Goal: Ask a question

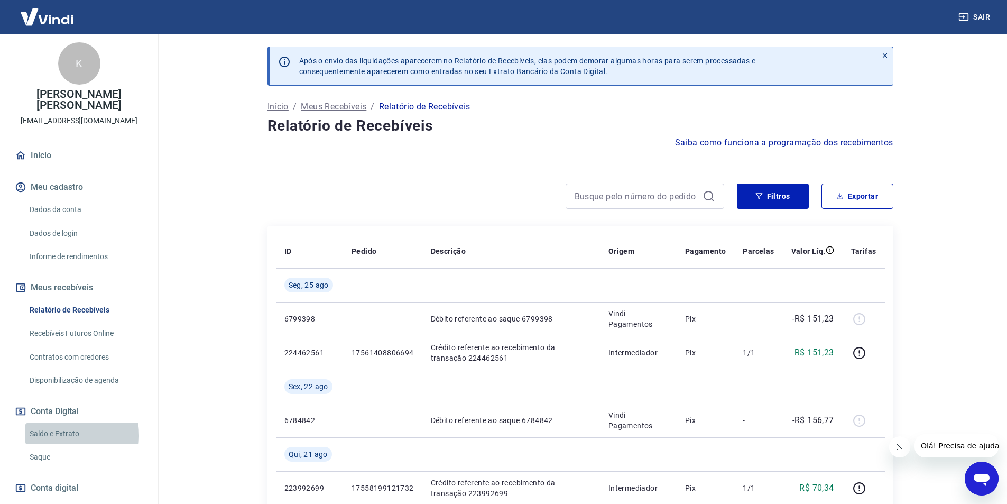
click at [50, 435] on link "Saldo e Extrato" at bounding box center [85, 434] width 120 height 22
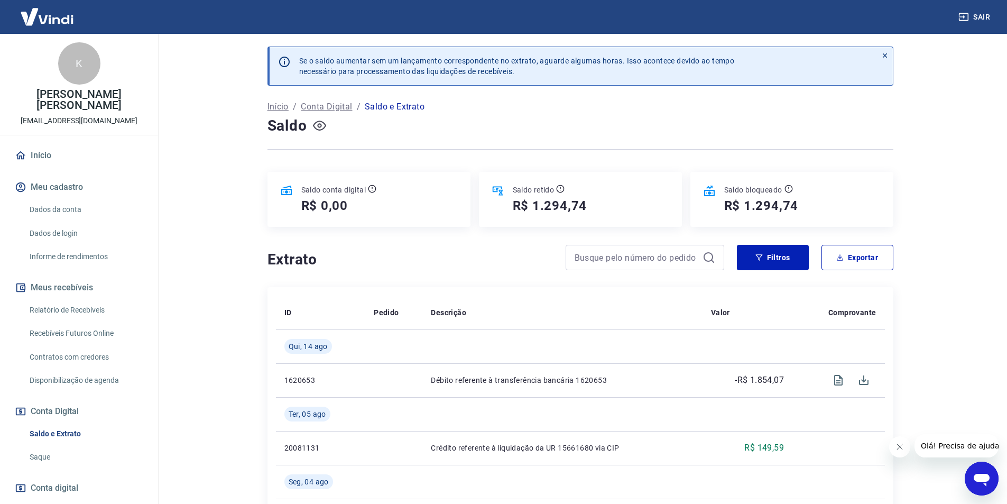
click at [316, 123] on icon "button" at bounding box center [319, 126] width 13 height 10
click at [316, 123] on icon "button" at bounding box center [319, 125] width 13 height 13
click at [986, 481] on icon "Abrir janela de mensagens" at bounding box center [982, 480] width 16 height 13
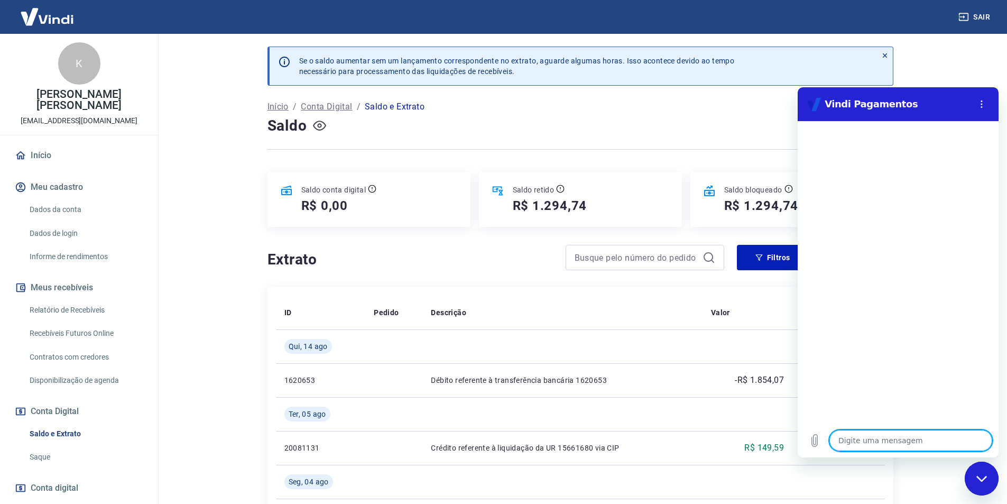
type textarea "B"
type textarea "x"
type textarea "Bo"
type textarea "x"
type textarea "Bom"
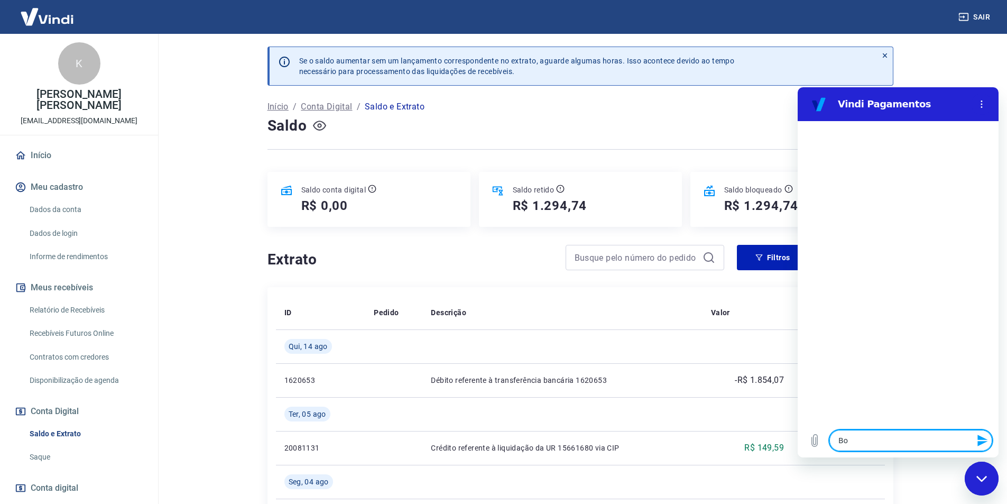
type textarea "x"
type textarea "Bom"
type textarea "x"
type textarea "Bom d"
type textarea "x"
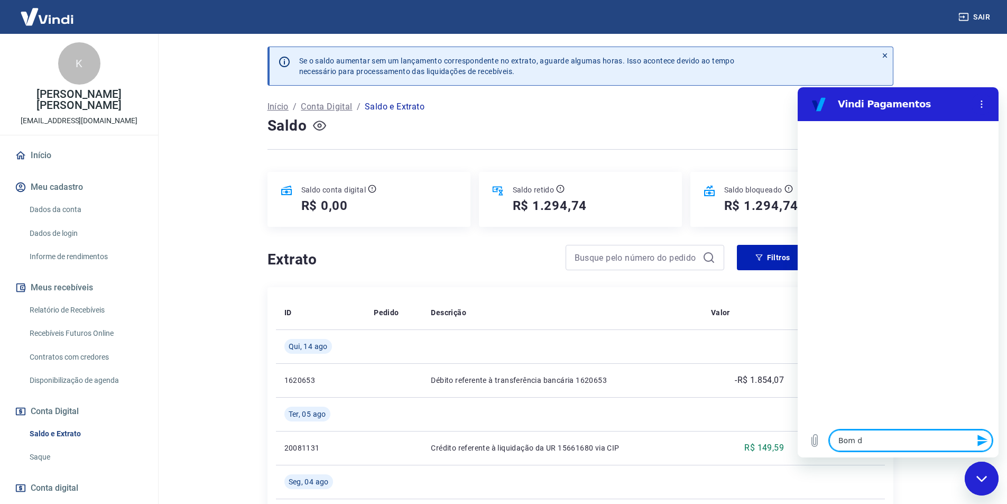
type textarea "Bom di"
type textarea "x"
type textarea "Bom dia"
type textarea "x"
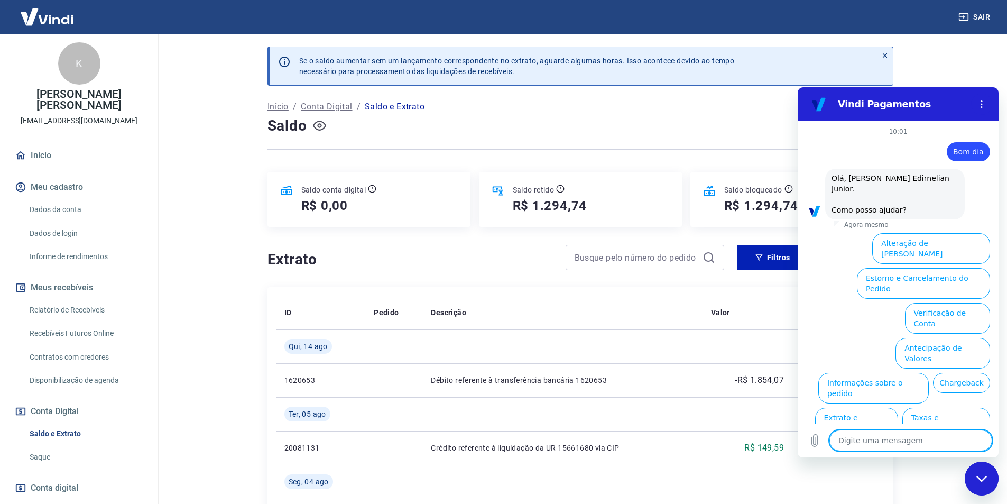
scroll to position [27, 0]
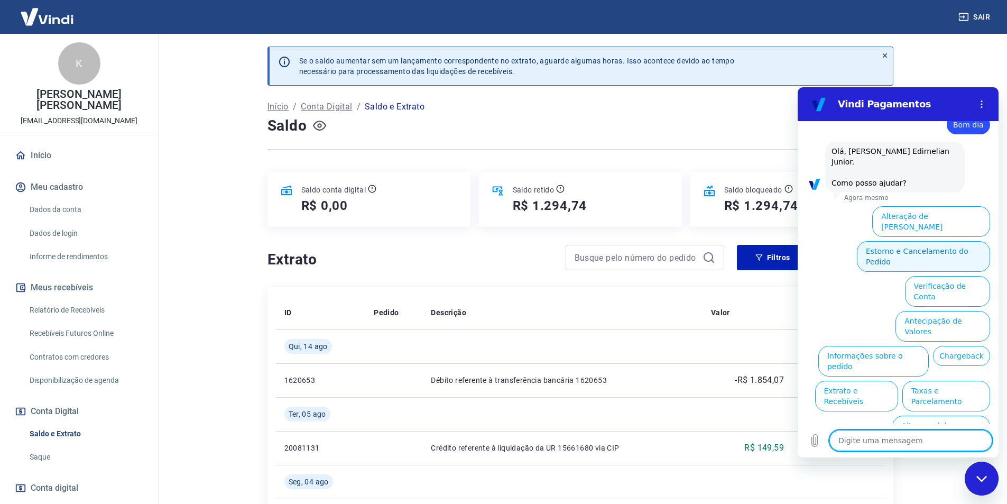
click at [896, 241] on button "Estorno e Cancelamento do Pedido" at bounding box center [923, 256] width 133 height 31
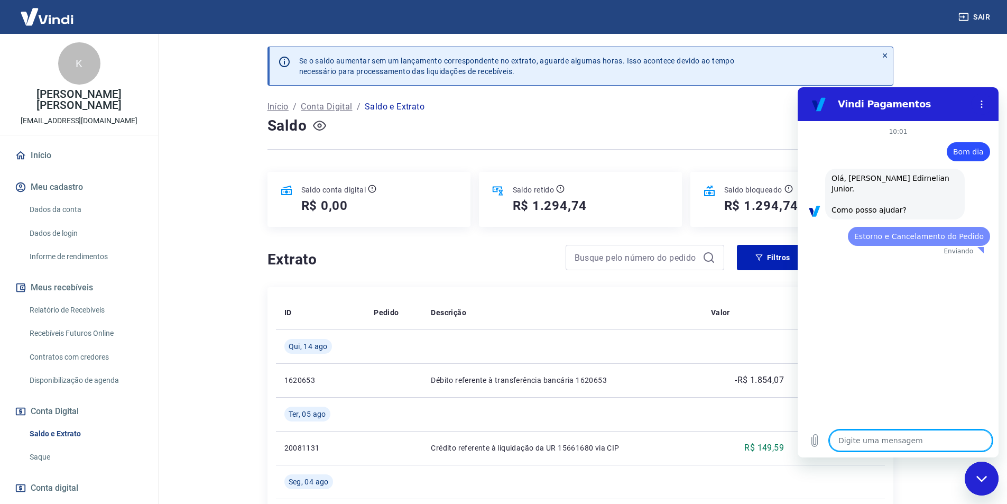
scroll to position [0, 0]
type textarea "x"
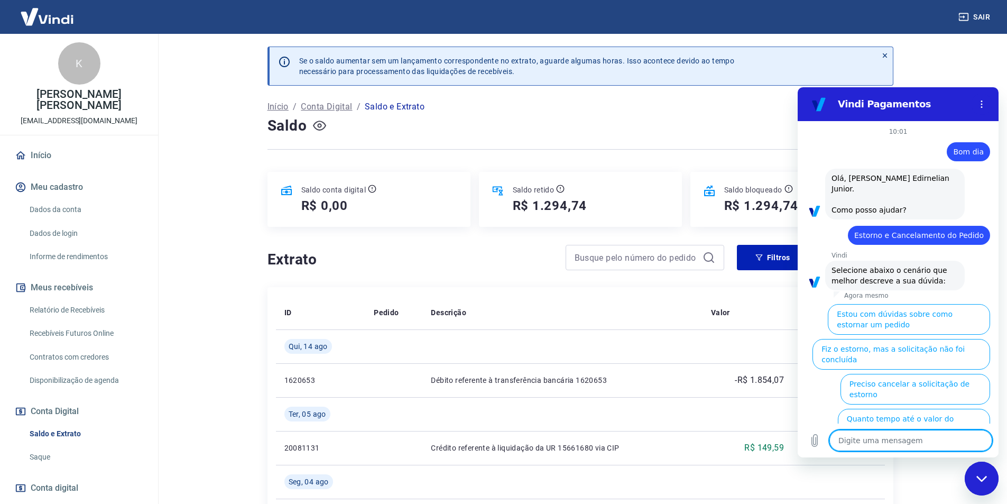
scroll to position [57, 0]
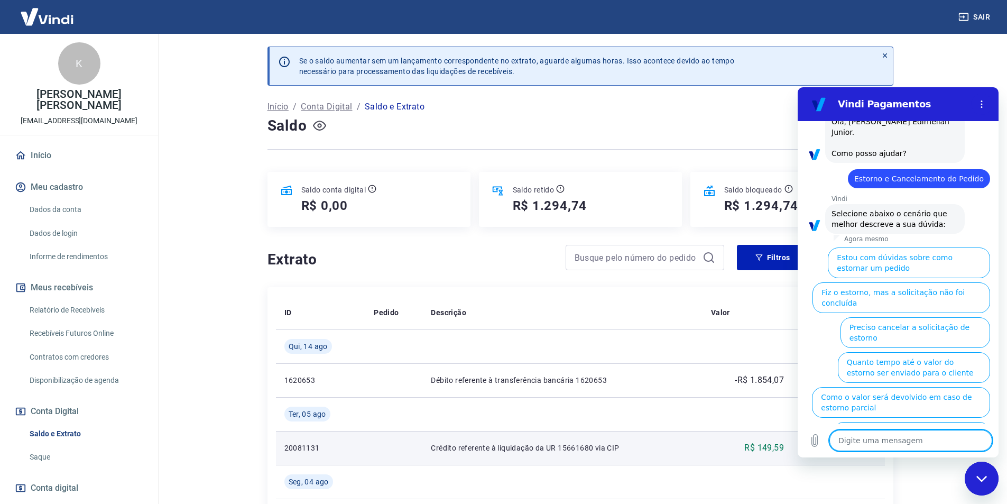
type textarea "O"
type textarea "x"
type textarea "Ou"
type textarea "x"
type textarea "Out"
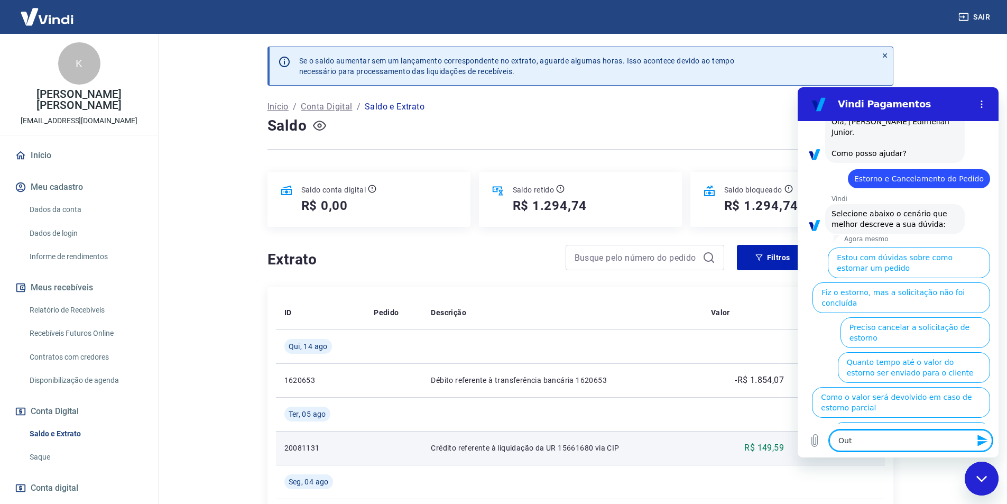
type textarea "x"
type textarea "Outr"
type textarea "x"
type textarea "Outro"
type textarea "x"
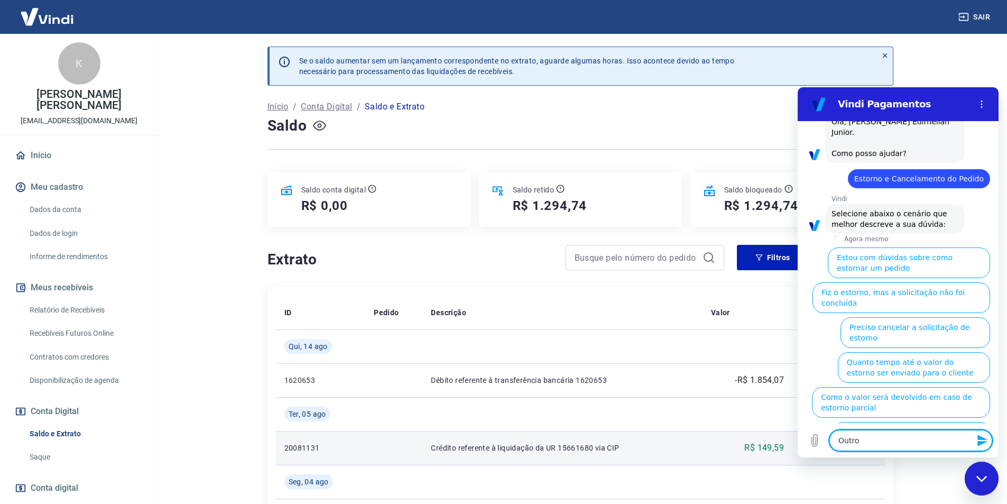
type textarea "Outros"
type textarea "x"
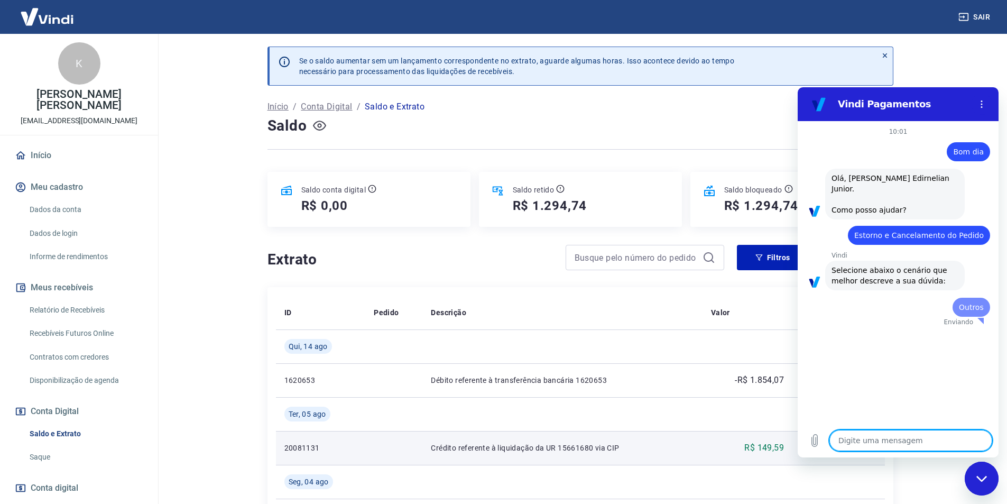
scroll to position [0, 0]
type textarea "x"
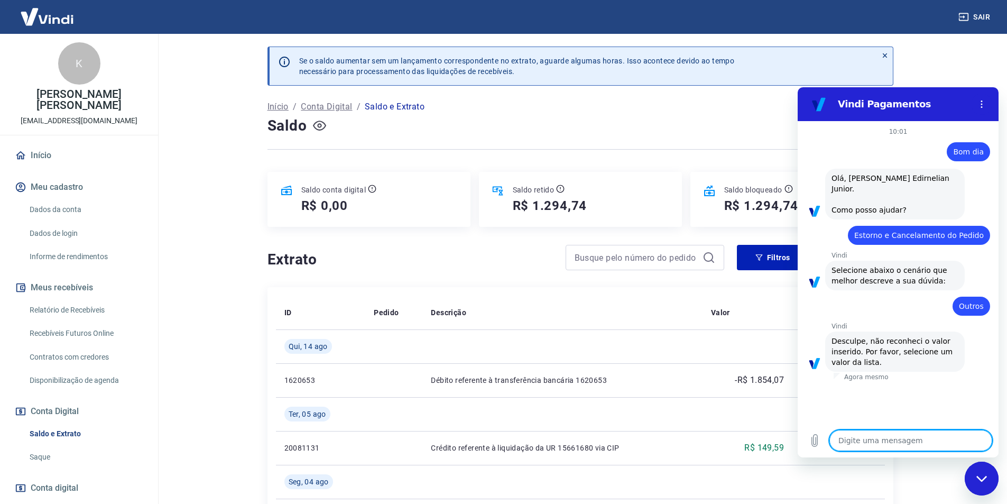
type textarea "F"
type textarea "x"
type textarea "Fa"
type textarea "x"
type textarea "Fal"
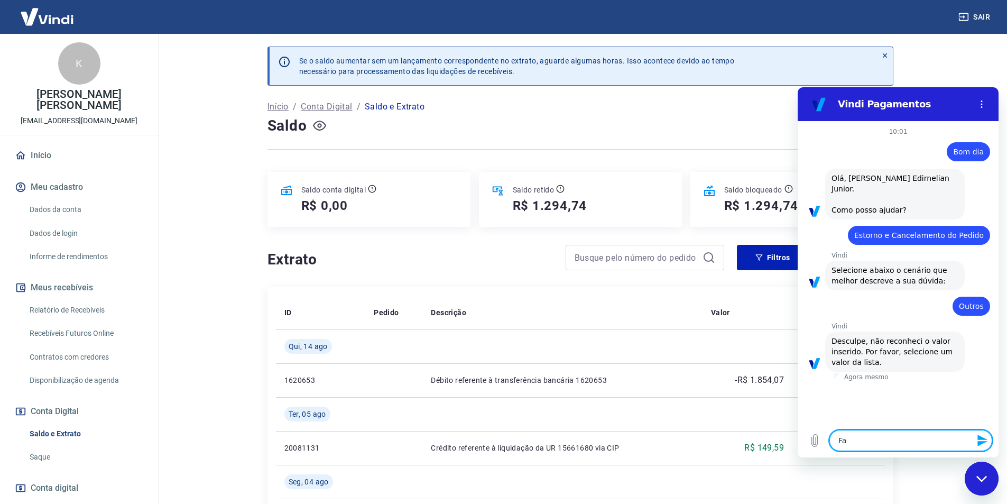
type textarea "x"
type textarea "Fala"
type textarea "x"
type textarea "Falar"
type textarea "x"
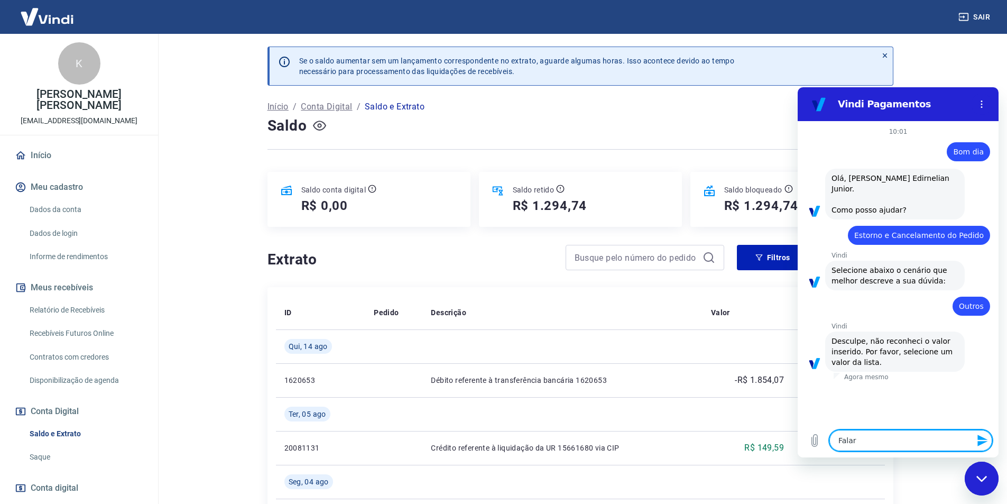
type textarea "Falar"
type textarea "x"
type textarea "Falar c"
type textarea "x"
type textarea "Falar co"
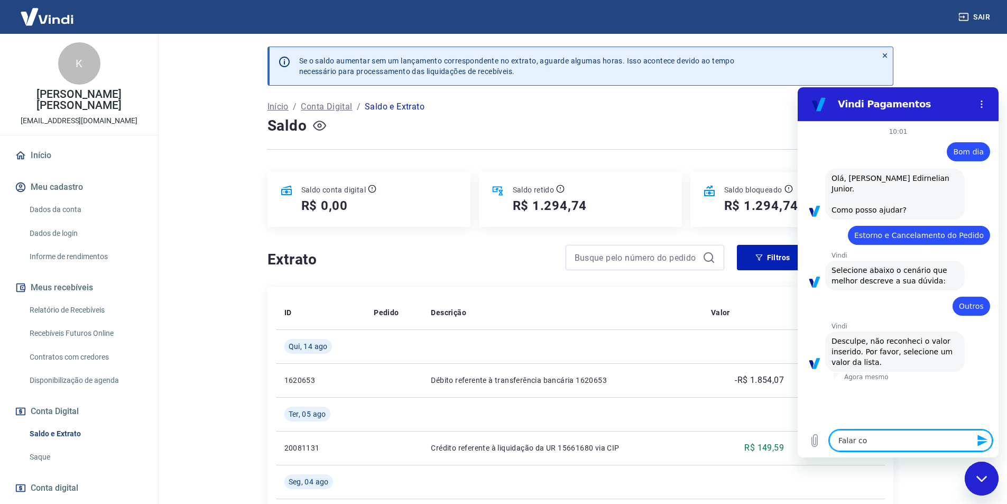
type textarea "x"
type textarea "Falar com"
type textarea "x"
type textarea "Falar com"
type textarea "x"
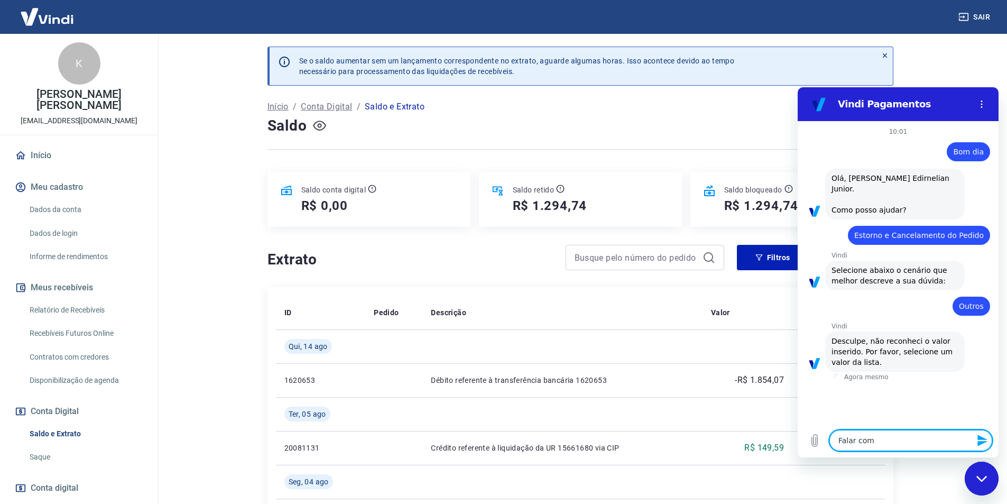
type textarea "Falar com a"
type textarea "x"
type textarea "Falar com at"
type textarea "x"
type textarea "Falar com ate"
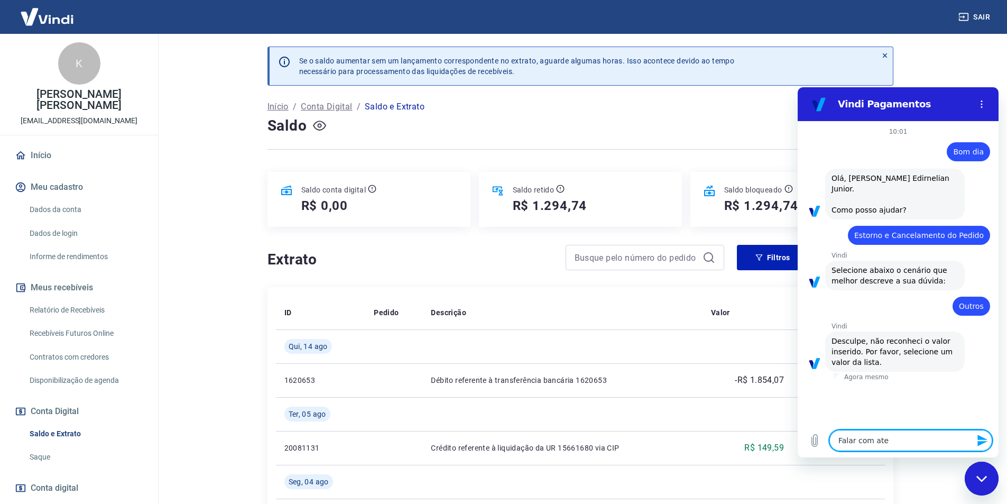
type textarea "x"
type textarea "Falar com aten"
type textarea "x"
type textarea "Falar com atend"
type textarea "x"
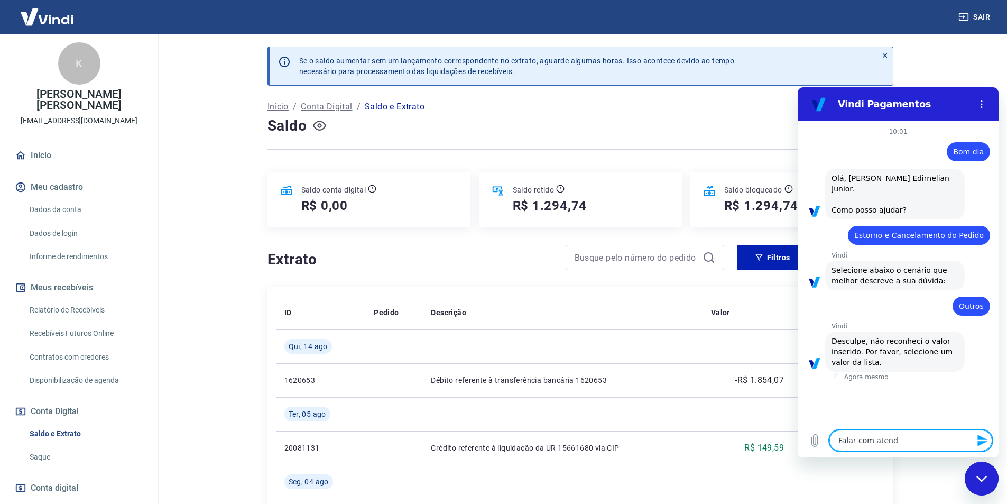
type textarea "Falar com atende"
type textarea "x"
type textarea "Falar com atenden"
type textarea "x"
type textarea "Falar com atendent"
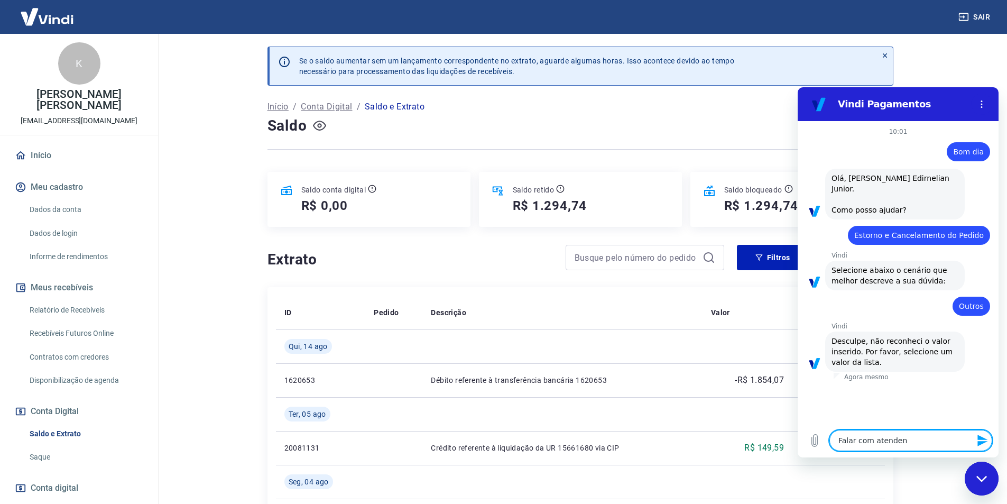
type textarea "x"
type textarea "Falar com atendente"
type textarea "x"
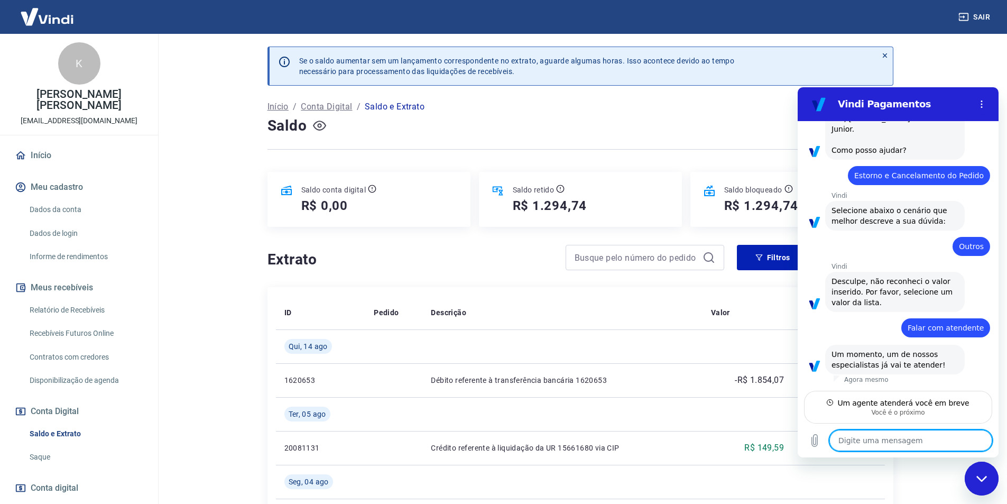
scroll to position [60, 0]
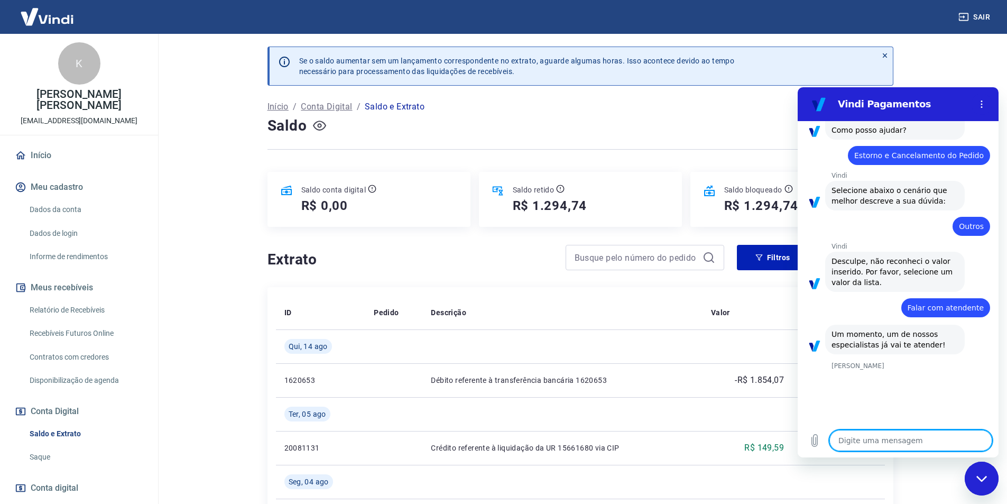
type textarea "x"
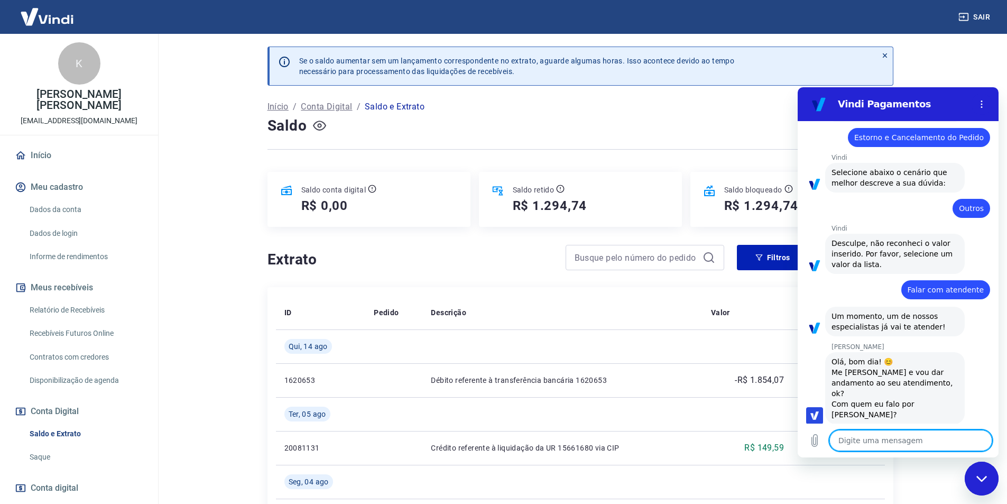
scroll to position [100, 0]
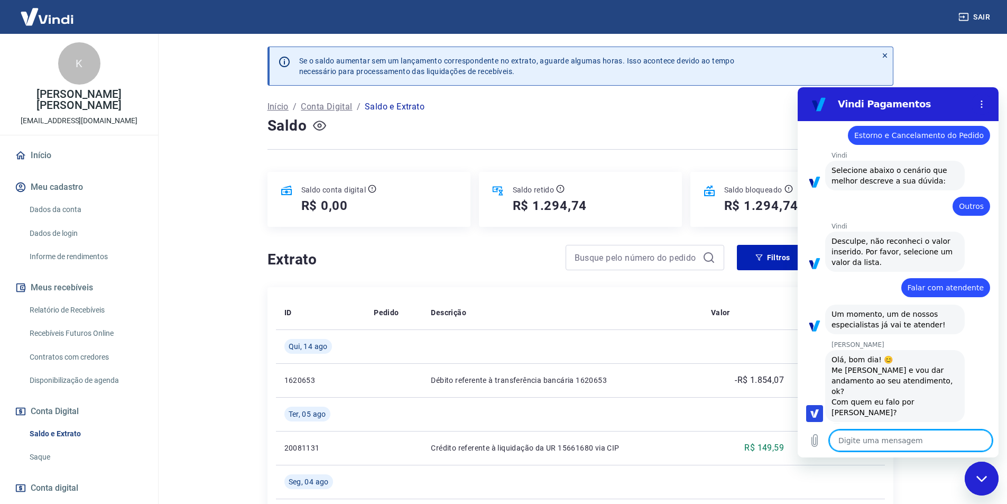
type textarea "J"
type textarea "x"
type textarea "Ju"
type textarea "x"
type textarea "Jun"
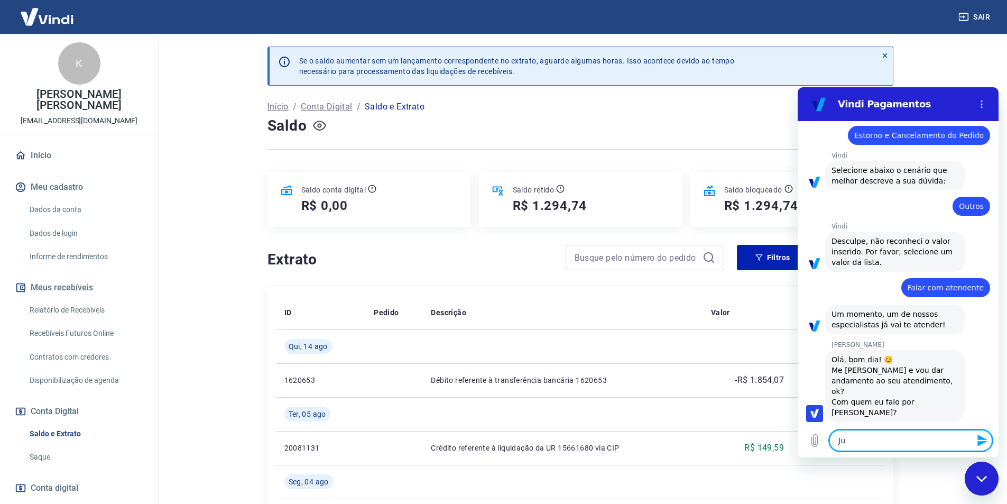
type textarea "x"
type textarea "Juni"
type textarea "x"
type textarea "Junio"
type textarea "x"
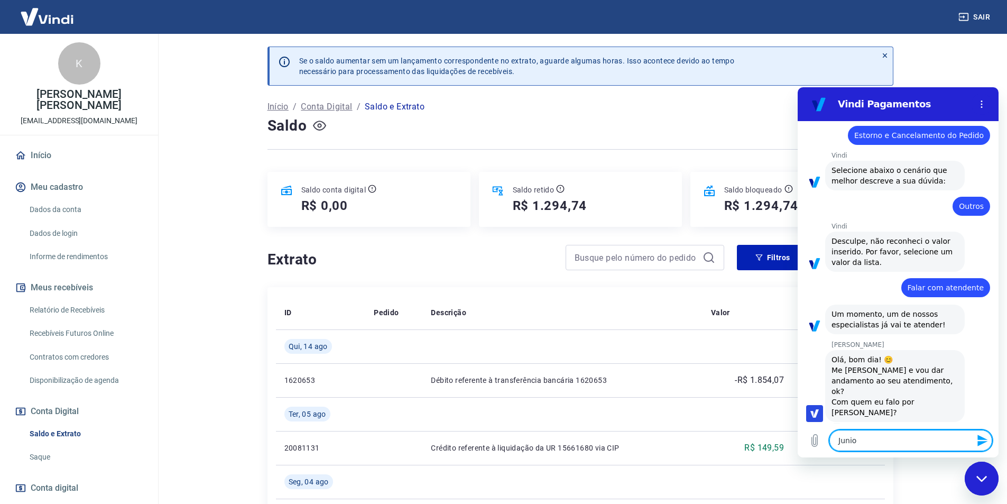
type textarea "Junior"
type textarea "x"
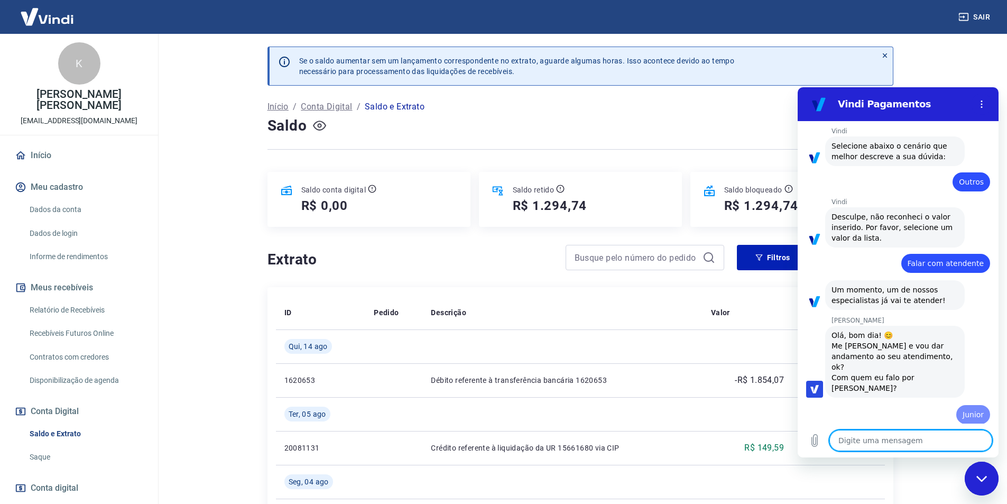
type textarea "x"
type textarea "A"
type textarea "x"
type textarea "An"
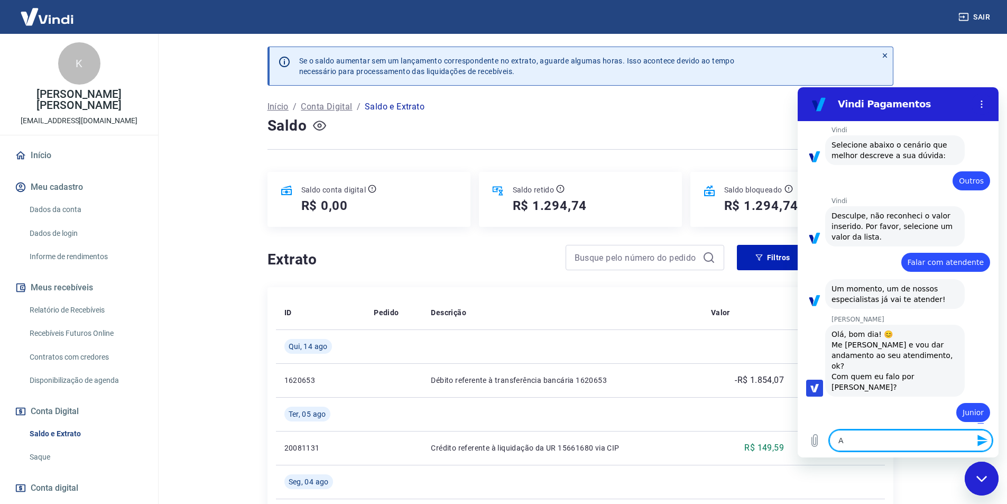
type textarea "x"
type textarea "And"
type textarea "x"
type textarea "Andr"
type textarea "x"
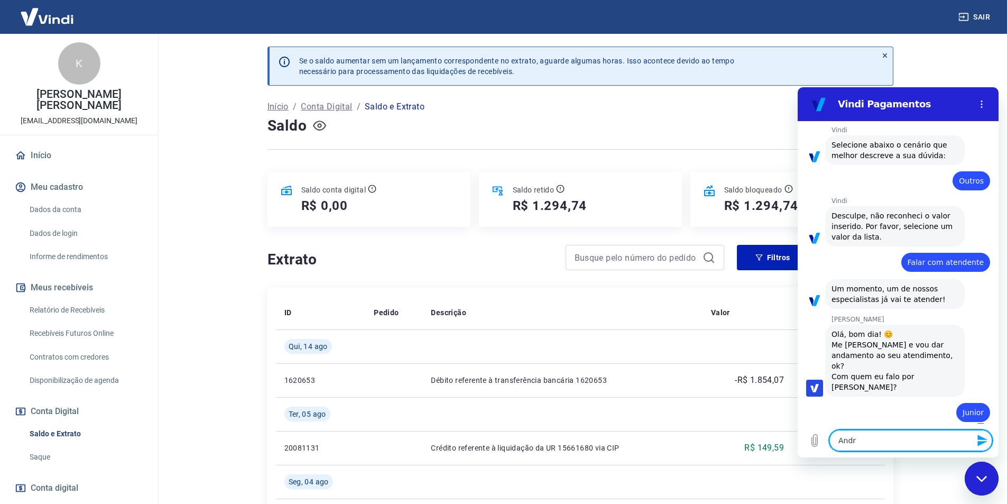
type textarea "Andre"
type textarea "x"
type textarea "Andres"
type textarea "x"
type textarea "Andress"
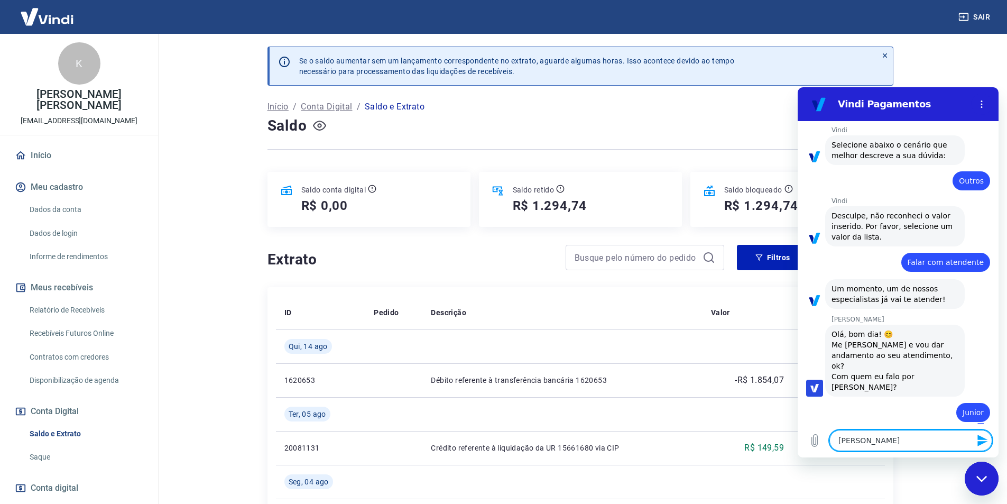
type textarea "x"
type textarea "Andressa"
type textarea "x"
type textarea "Andress"
type textarea "x"
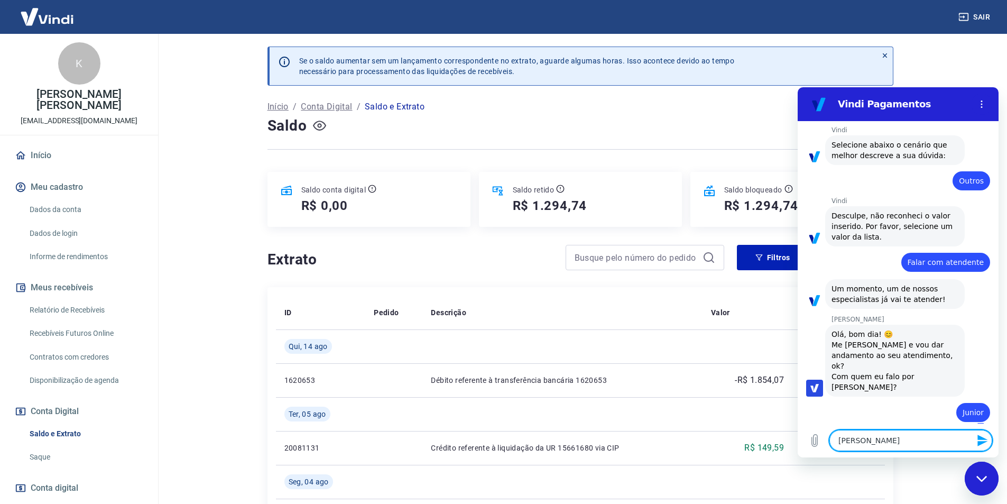
type textarea "Andres"
type textarea "x"
type textarea "Andre"
type textarea "x"
type textarea "Andrez"
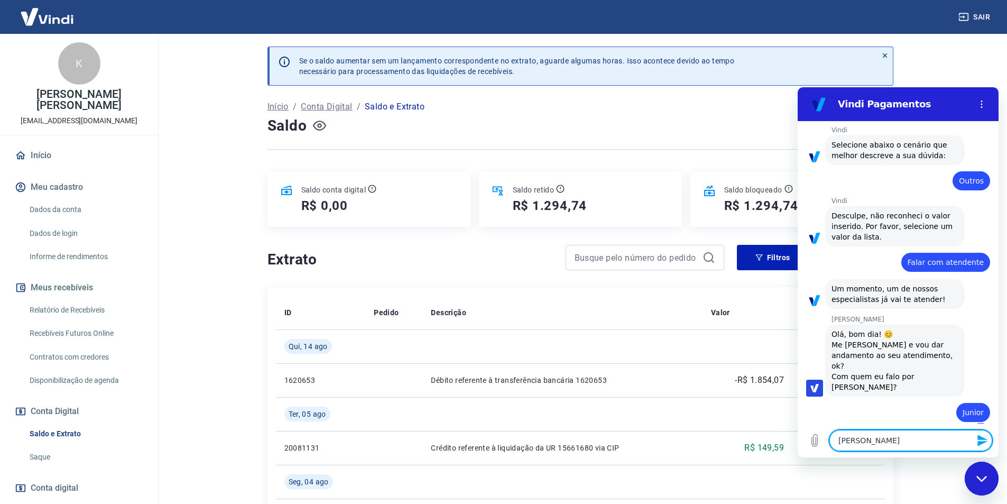
type textarea "x"
type textarea "Andrezz"
type textarea "x"
type textarea "Andrezza"
type textarea "x"
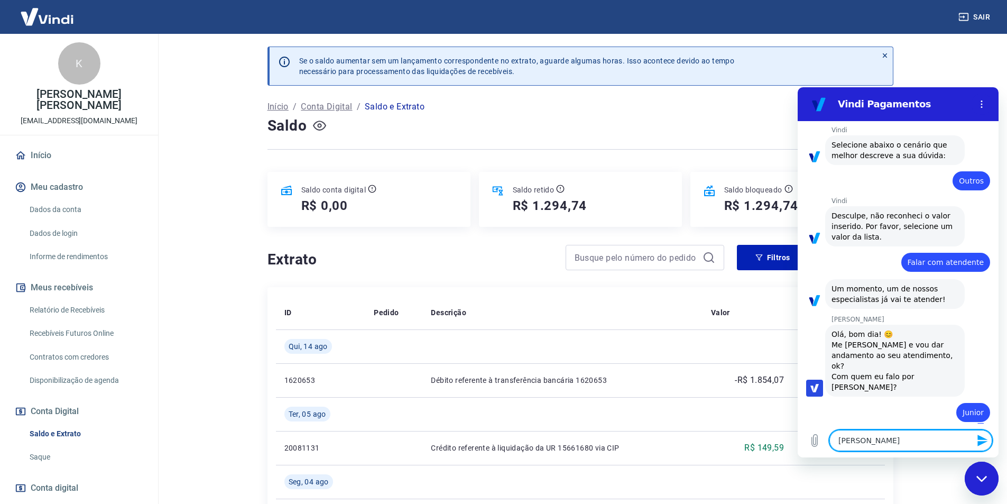
type textarea "Andrezza,"
type textarea "x"
type textarea "Andrezza,"
type textarea "x"
type textarea "Andrezza, t"
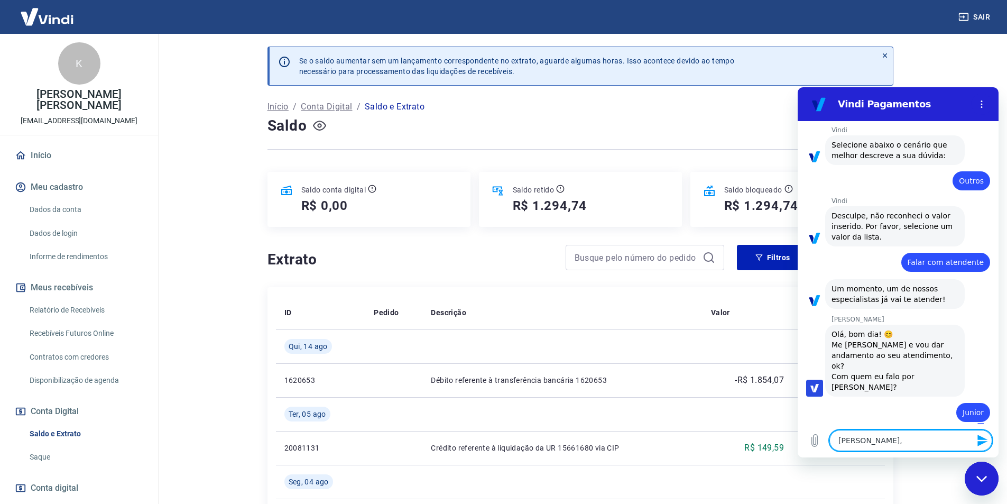
type textarea "x"
type textarea "Andrezza, te"
type textarea "x"
type textarea "Andrezza, tem"
type textarea "x"
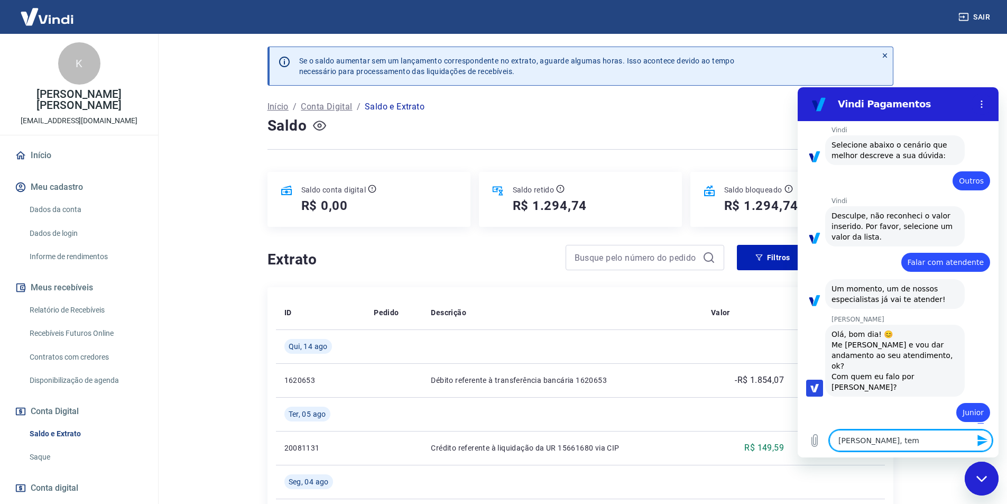
type textarea "Andrezza, temp"
type textarea "x"
type textarea "Andrezza, tempo"
type textarea "x"
type textarea "Andrezza, tempos"
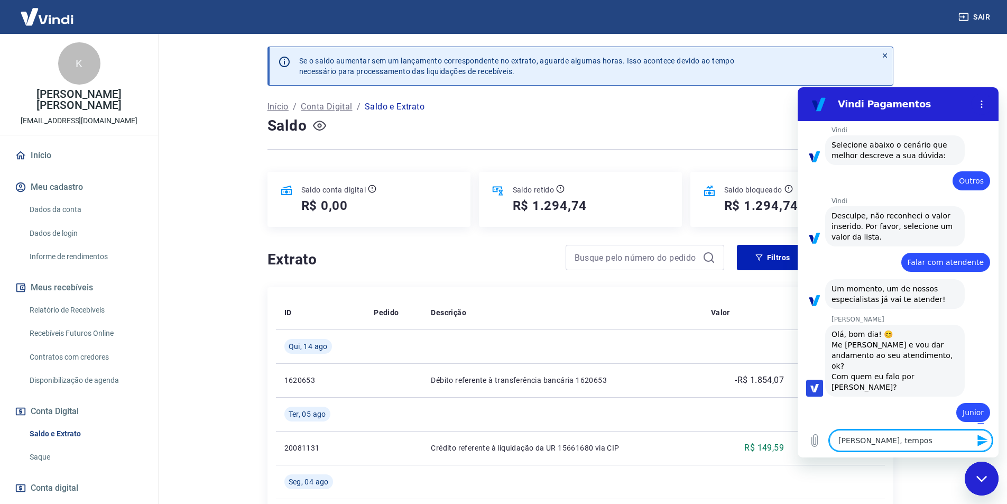
type textarea "x"
type textarea "Andrezza, tempos"
type textarea "x"
type textarea "Andrezza, tempos a"
type textarea "x"
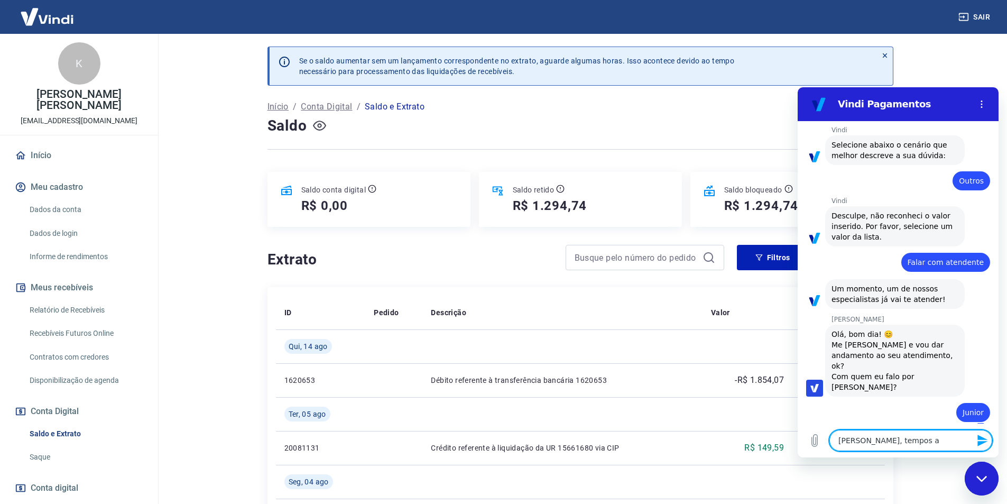
type textarea "Andrezza, tempos at"
type textarea "x"
type textarea "Andrezza, tempos atr"
type textarea "x"
type textarea "Andrezza, tempos atra"
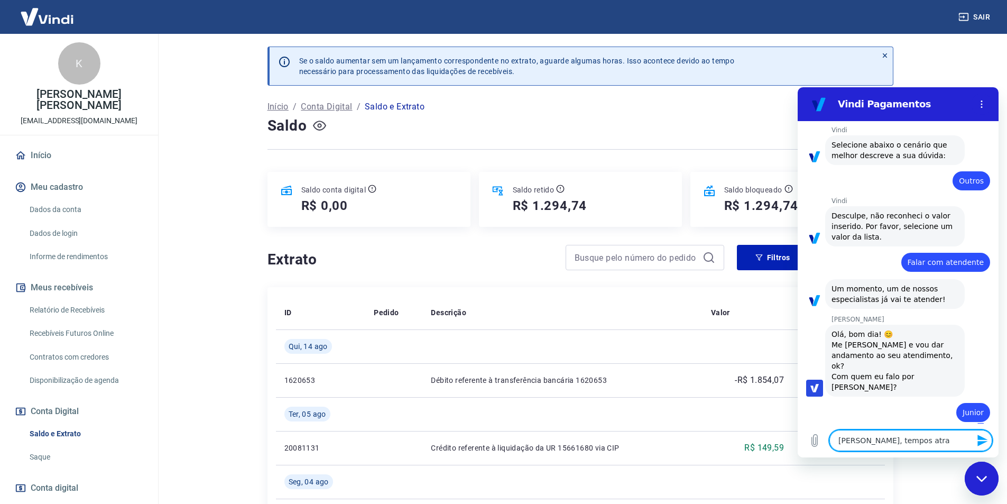
type textarea "x"
type textarea "Andrezza, tempos atras"
type textarea "x"
type textarea "Andrezza, tempos atras"
type textarea "x"
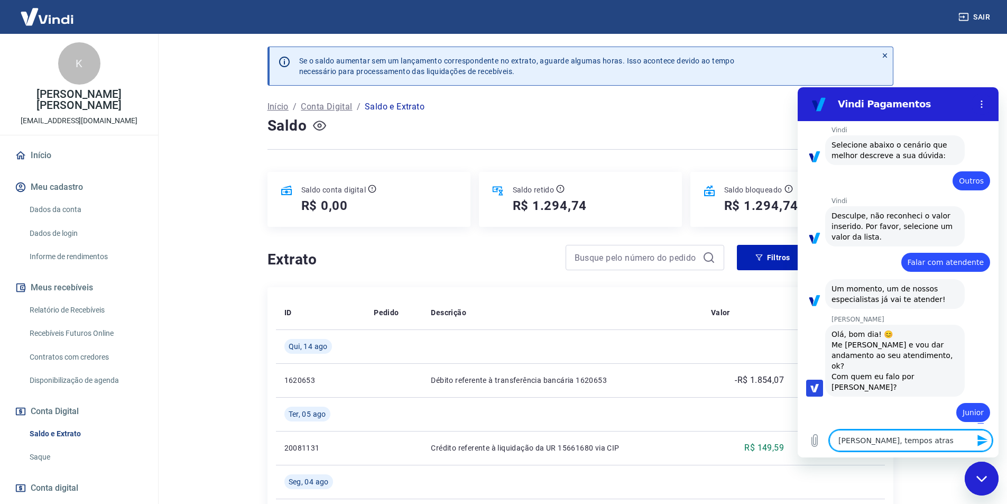
type textarea "Andrezza, tempos atras v"
type textarea "x"
type textarea "Andrezza, tempos atras vc"
type textarea "x"
type textarea "Andrezza, tempos atras vcs"
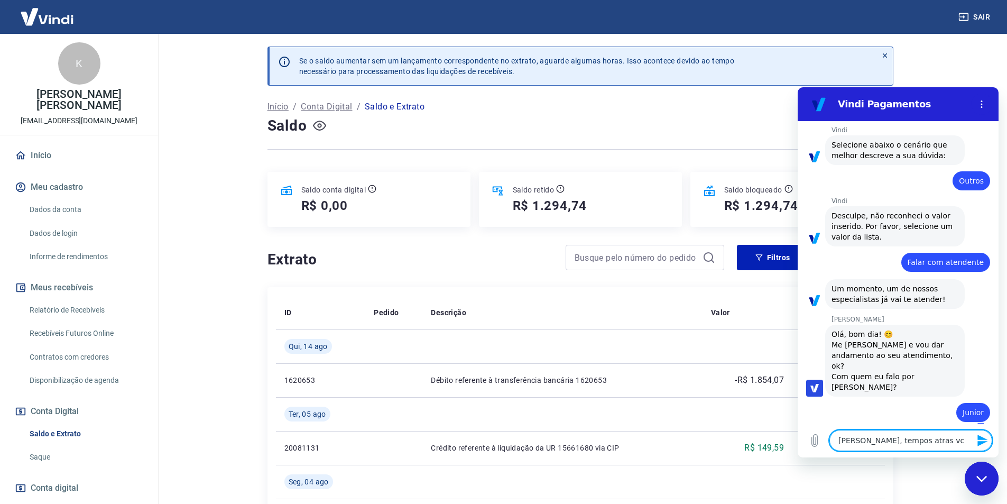
type textarea "x"
type textarea "Andrezza, tempos atras vcs"
type textarea "x"
type textarea "Andrezza, tempos atras vcs c"
type textarea "x"
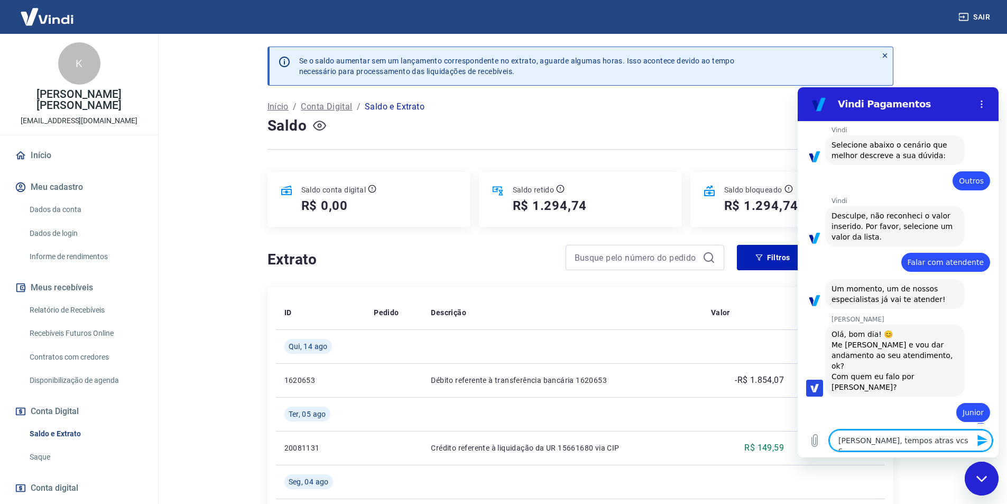
type textarea "Andrezza, tempos atras vcs cr"
type textarea "x"
type textarea "Andrezza, tempos atras vcs cre"
type textarea "x"
type textarea "Andrezza, tempos atras vcs cred"
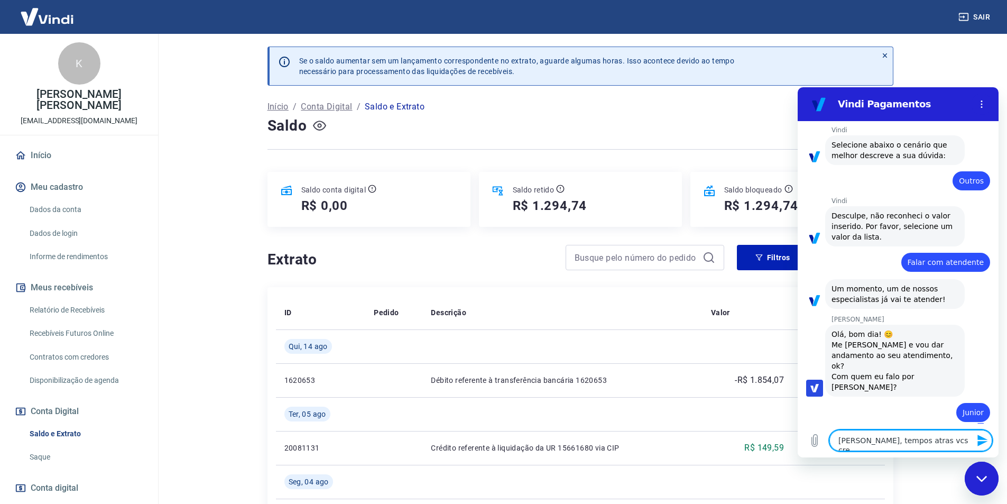
type textarea "x"
type textarea "Andrezza, tempos atras vcs credi"
type textarea "x"
type textarea "Andrezza, tempos atras vcs credit"
type textarea "x"
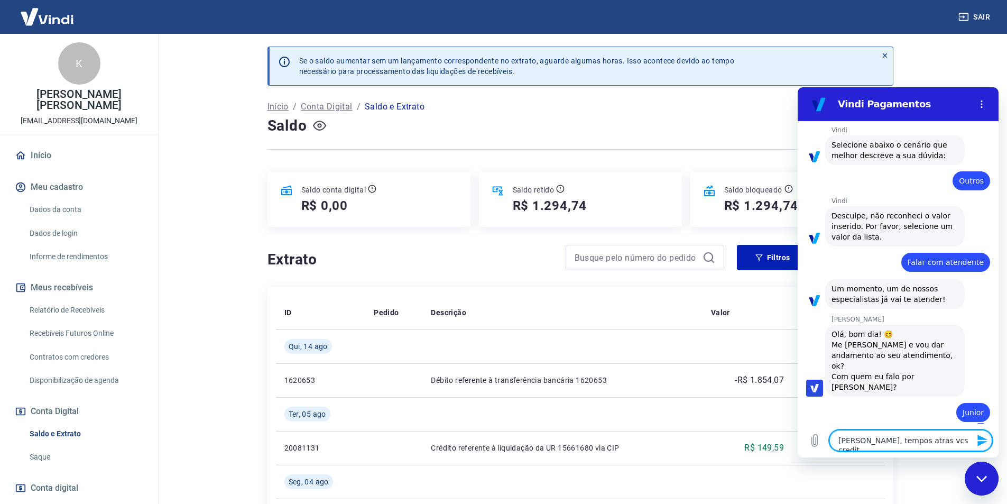
type textarea "Andrezza, tempos atras vcs credita"
type textarea "x"
type textarea "Andrezza, tempos atras vcs creditar"
type textarea "x"
type textarea "Andrezza, tempos atras vcs creditara"
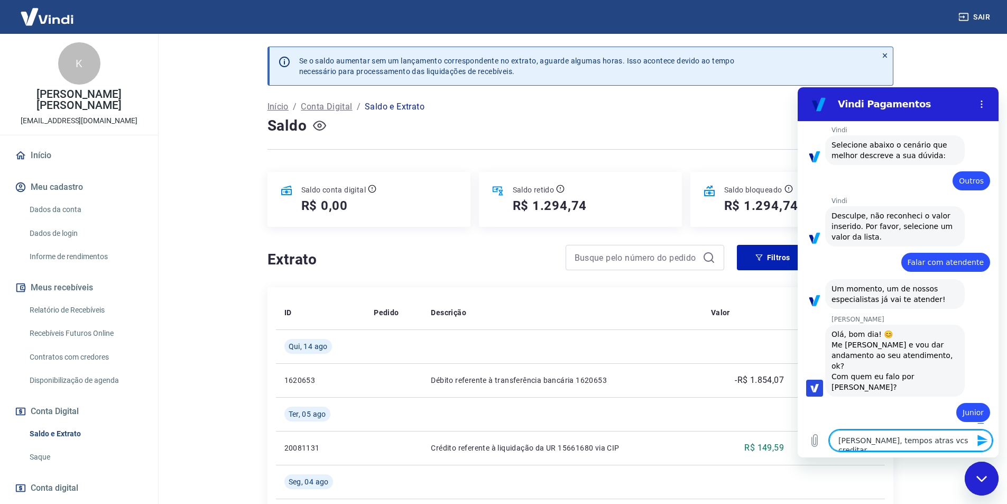
type textarea "x"
type textarea "Andrezza, tempos atras vcs creditaram"
type textarea "x"
type textarea "Andrezza, tempos atras vcs creditaram"
type textarea "x"
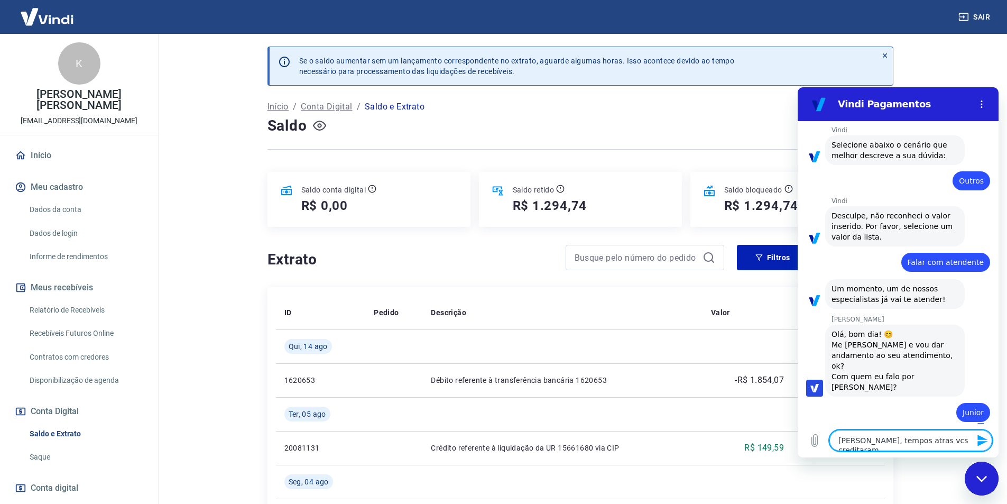
type textarea "Andrezza, tempos atras vcs creditaram u"
type textarea "x"
type textarea "Andrezza, tempos atras vcs creditaram um"
type textarea "x"
type textarea "Andrezza, tempos atras vcs creditaram um"
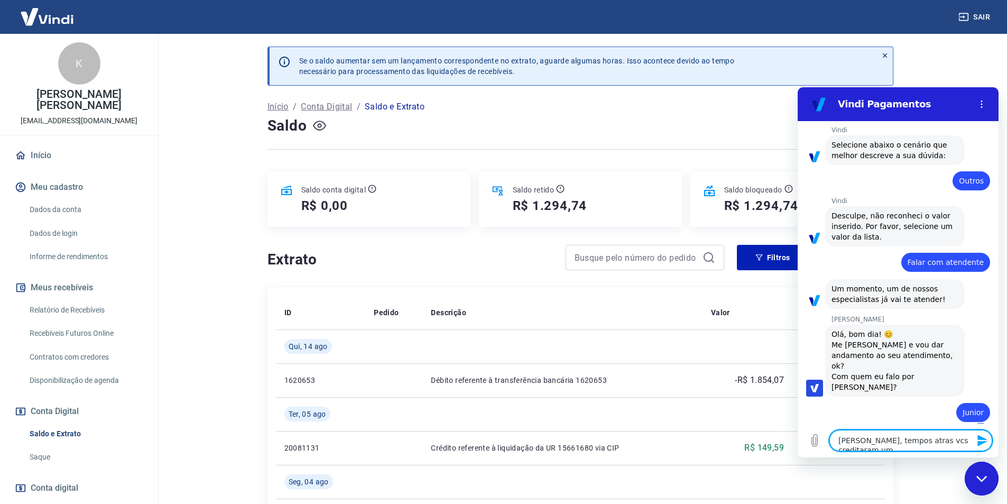
type textarea "x"
type textarea "Andrezza, tempos atras vcs creditaram um a"
type textarea "x"
type textarea "Andrezza, tempos atras vcs creditaram um av"
type textarea "x"
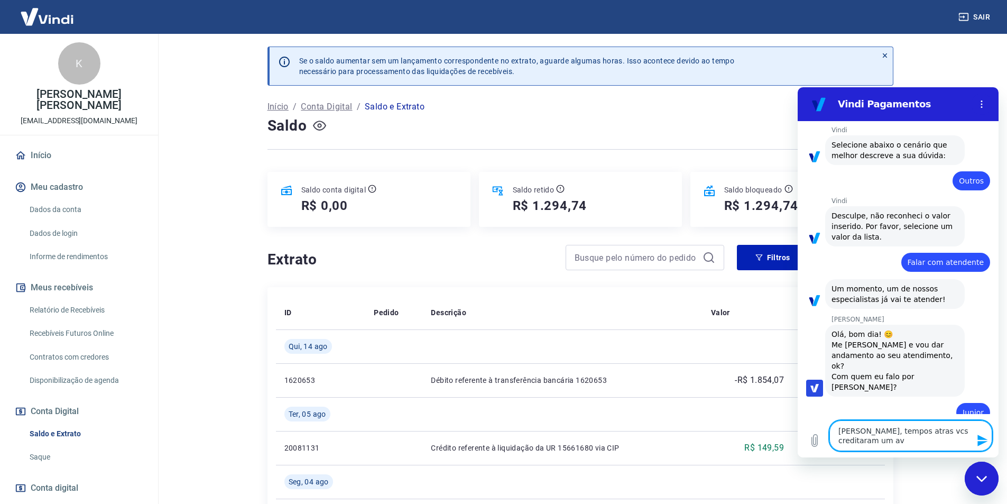
type textarea "Andrezza, tempos atras vcs creditaram um avl"
type textarea "x"
type textarea "Andrezza, tempos atras vcs creditaram um avlo"
type textarea "x"
type textarea "Andrezza, tempos atras vcs creditaram um avlor"
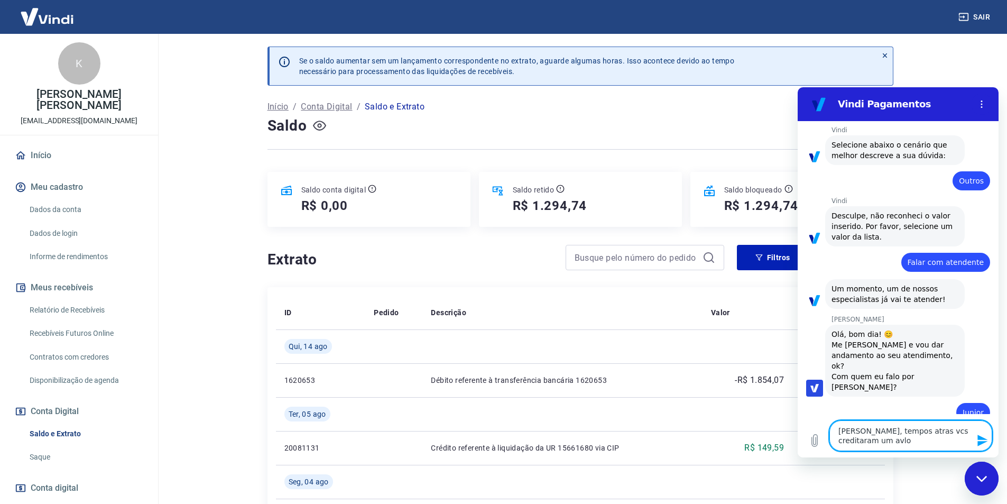
type textarea "x"
type textarea "Andrezza, tempos atras vcs creditaram um avlor"
type textarea "x"
type textarea "Andrezza, tempos atras vcs creditaram um avlor d"
type textarea "x"
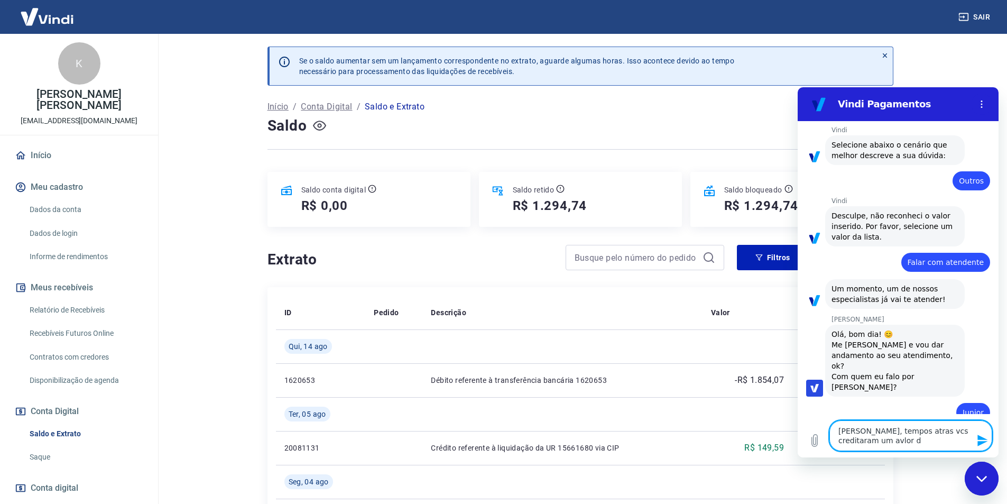
type textarea "Andrezza, tempos atras vcs creditaram um avlor de"
type textarea "x"
type textarea "Andrezza, tempos atras vcs creditaram um avlor de"
type textarea "x"
type textarea "Andrezza, tempos atras vcs creditaram um avlor de R"
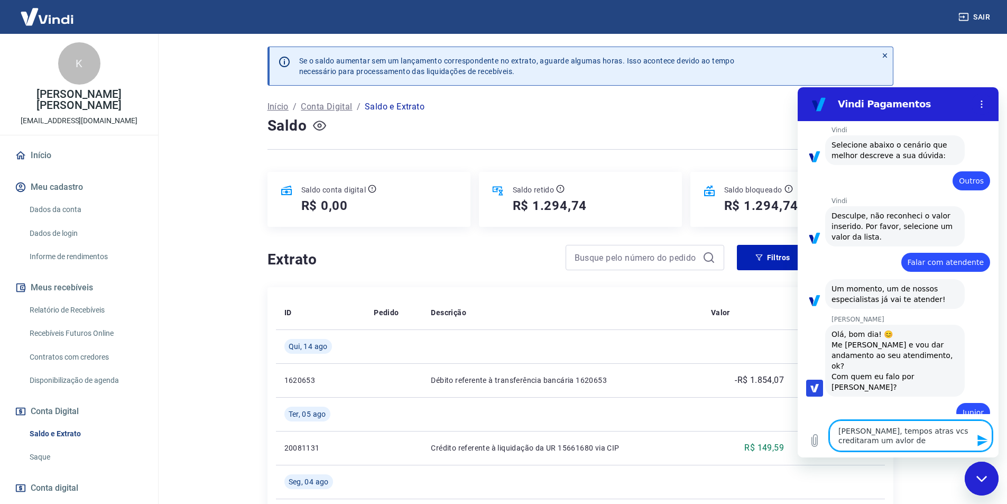
type textarea "x"
type textarea "Andrezza, tempos atras vcs creditaram um avlor de R$"
type textarea "x"
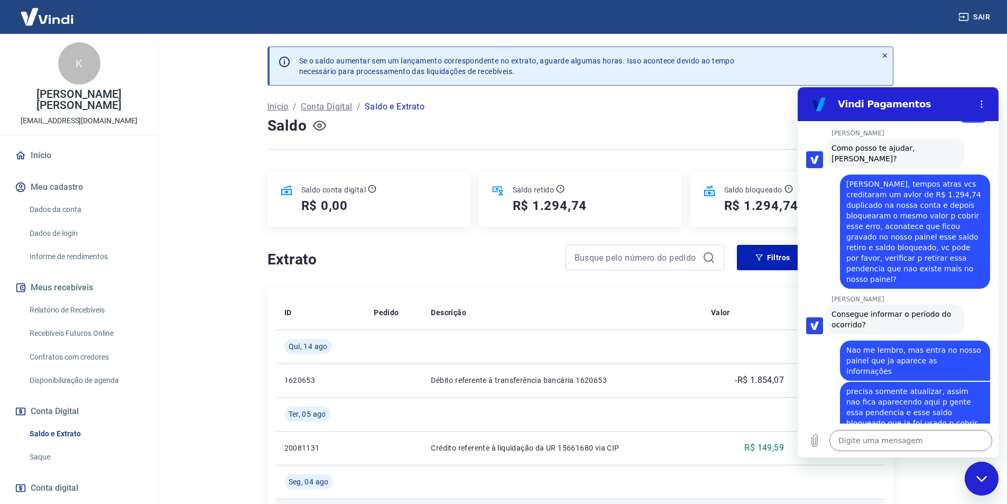
scroll to position [594, 0]
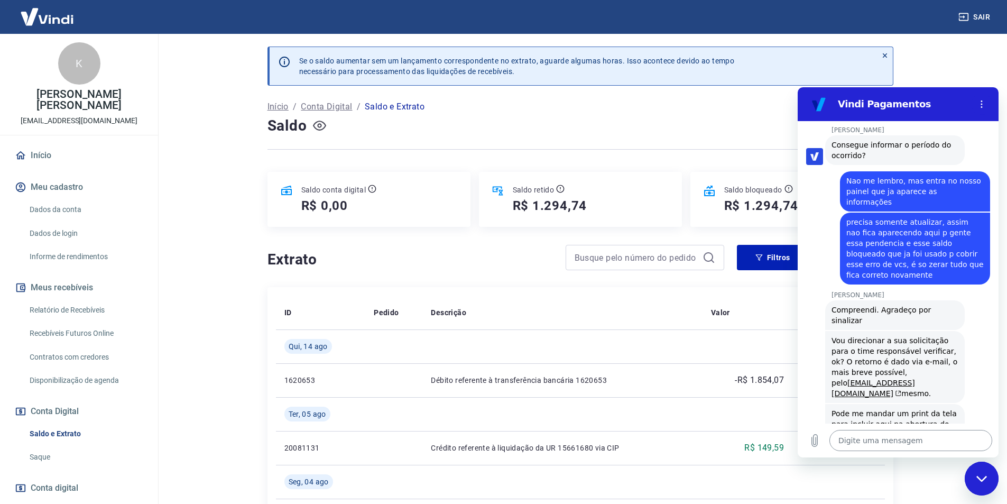
click at [861, 441] on textarea at bounding box center [910, 440] width 163 height 21
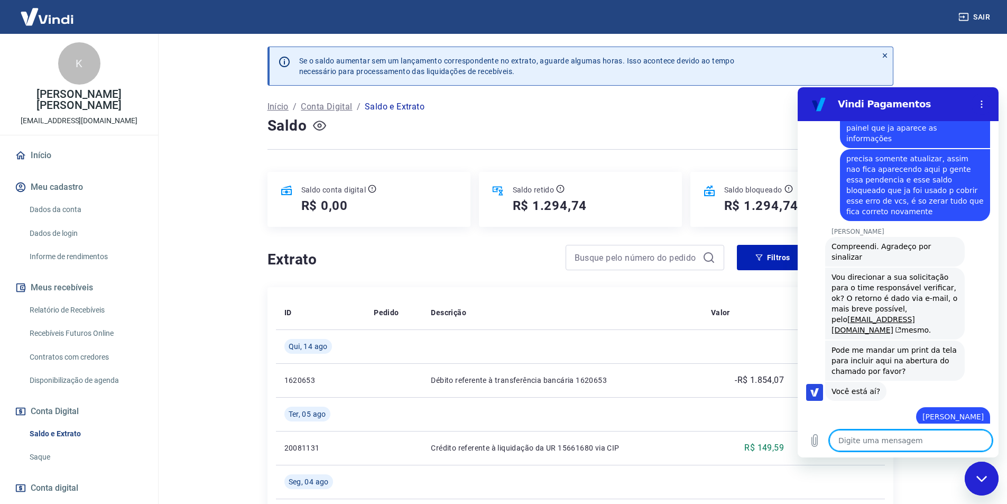
scroll to position [659, 0]
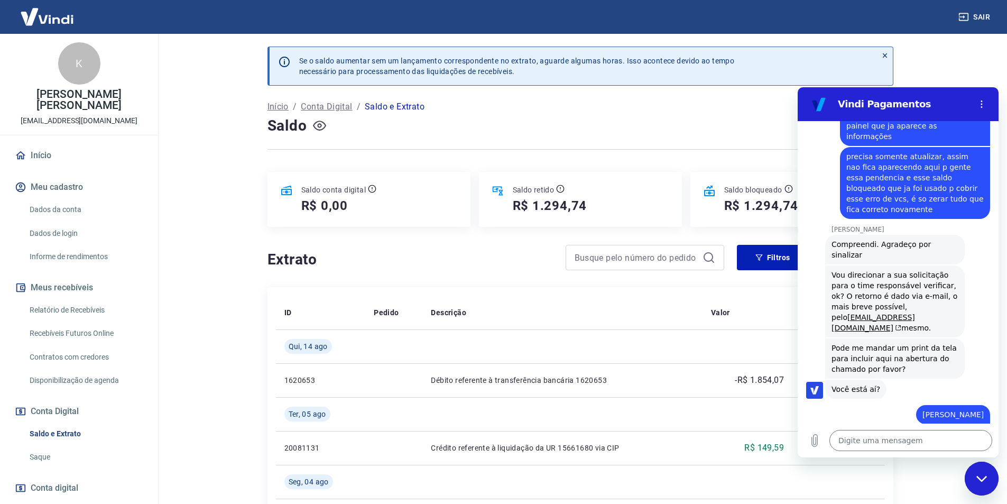
click at [982, 478] on icon "Fechar janela de mensagens" at bounding box center [981, 478] width 11 height 7
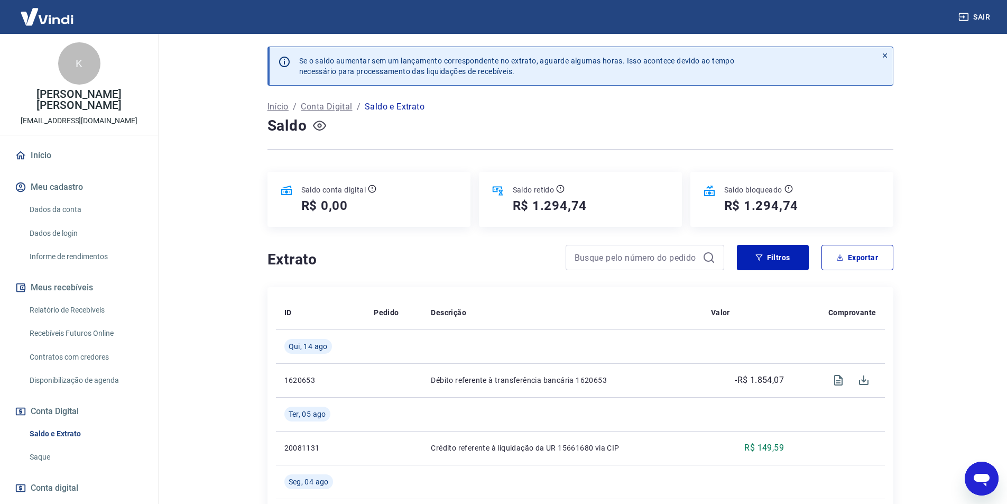
click at [979, 472] on icon "Abrir janela de mensagens" at bounding box center [981, 478] width 19 height 19
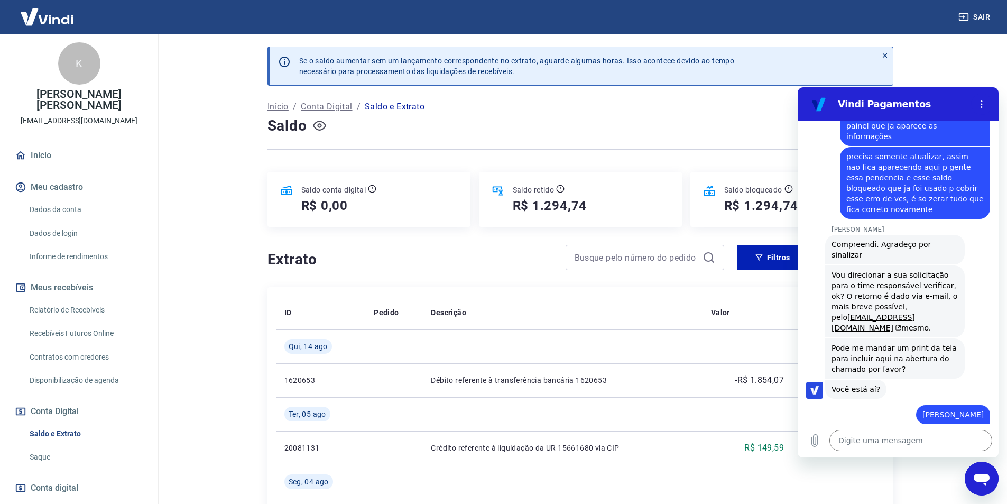
scroll to position [0, 0]
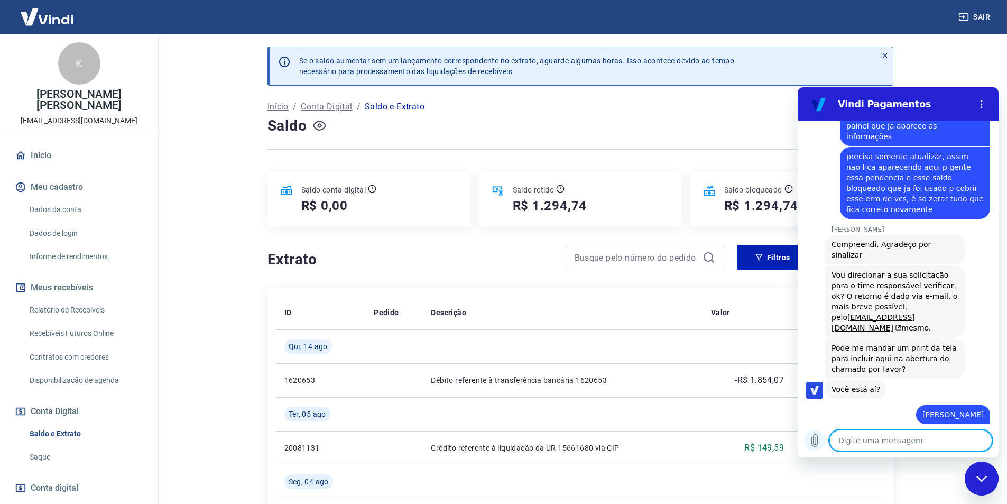
click at [815, 439] on icon "Carregar arquivo" at bounding box center [814, 440] width 13 height 13
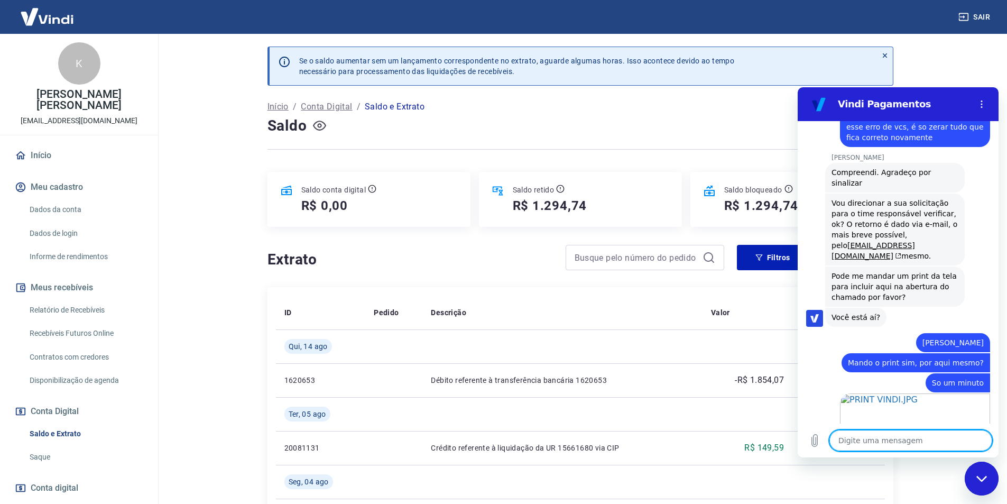
scroll to position [737, 0]
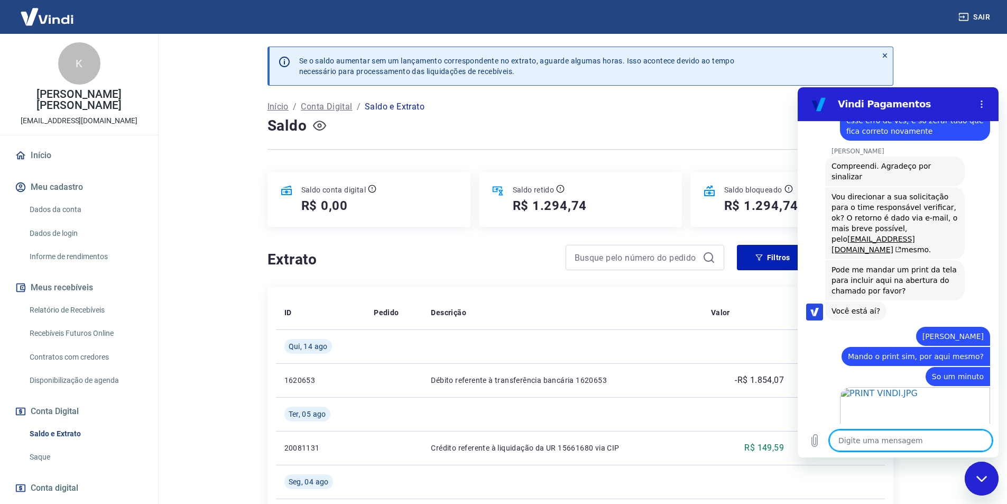
click at [874, 443] on textarea at bounding box center [910, 440] width 163 height 21
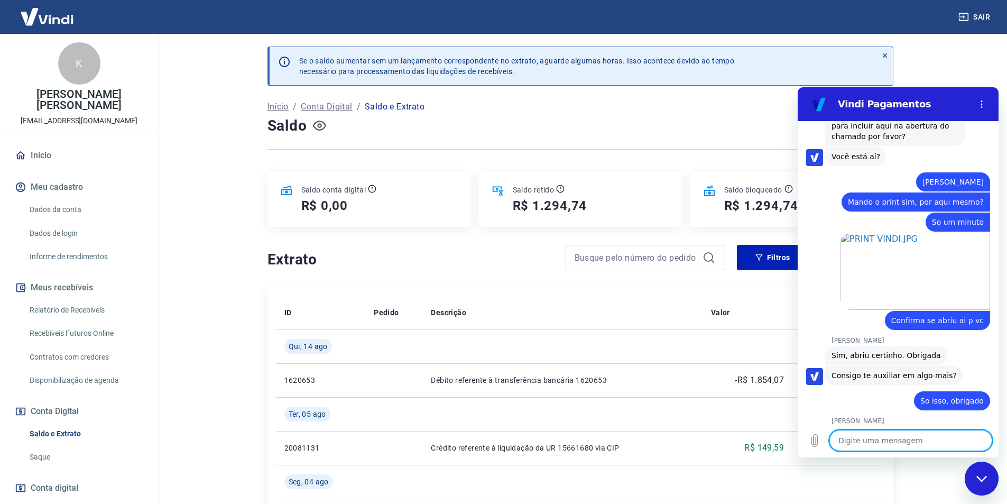
scroll to position [894, 0]
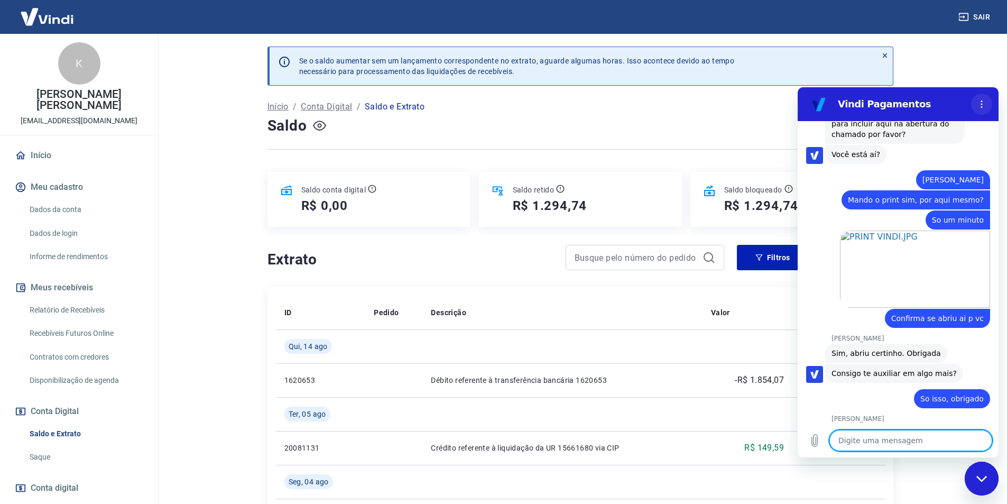
click at [979, 102] on icon "Menu de opções" at bounding box center [981, 104] width 8 height 8
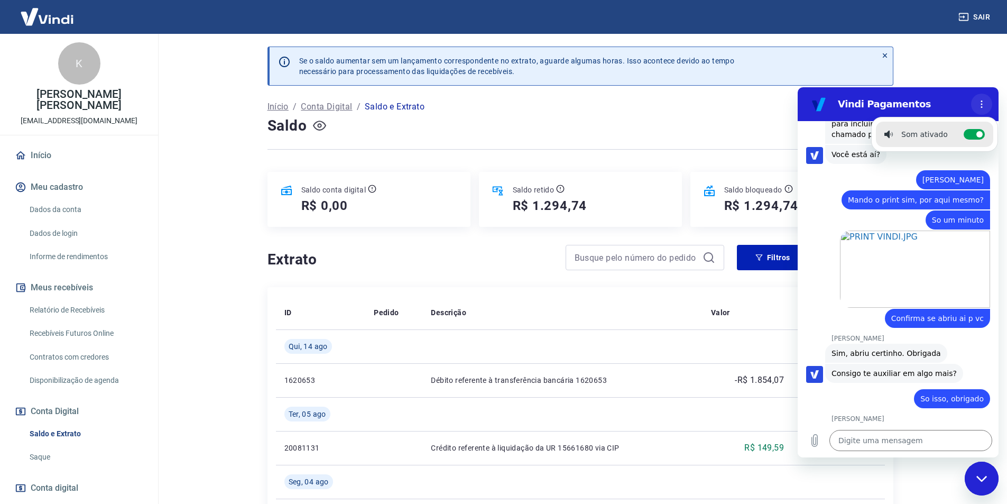
click at [985, 99] on button "Menu de opções" at bounding box center [981, 104] width 21 height 21
click at [978, 476] on icon "Fechar janela de mensagens" at bounding box center [981, 478] width 11 height 6
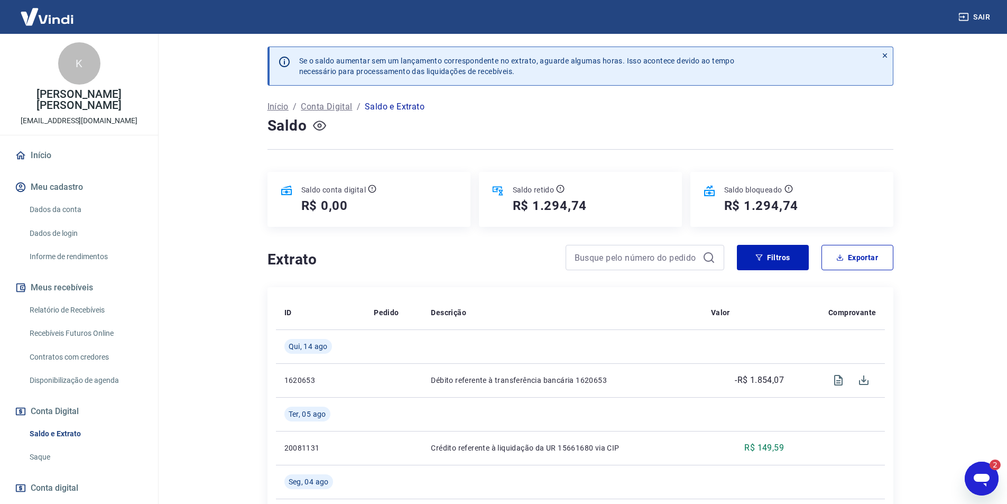
scroll to position [0, 0]
click at [976, 16] on button "Sair" at bounding box center [975, 17] width 38 height 20
